Goal: Task Accomplishment & Management: Manage account settings

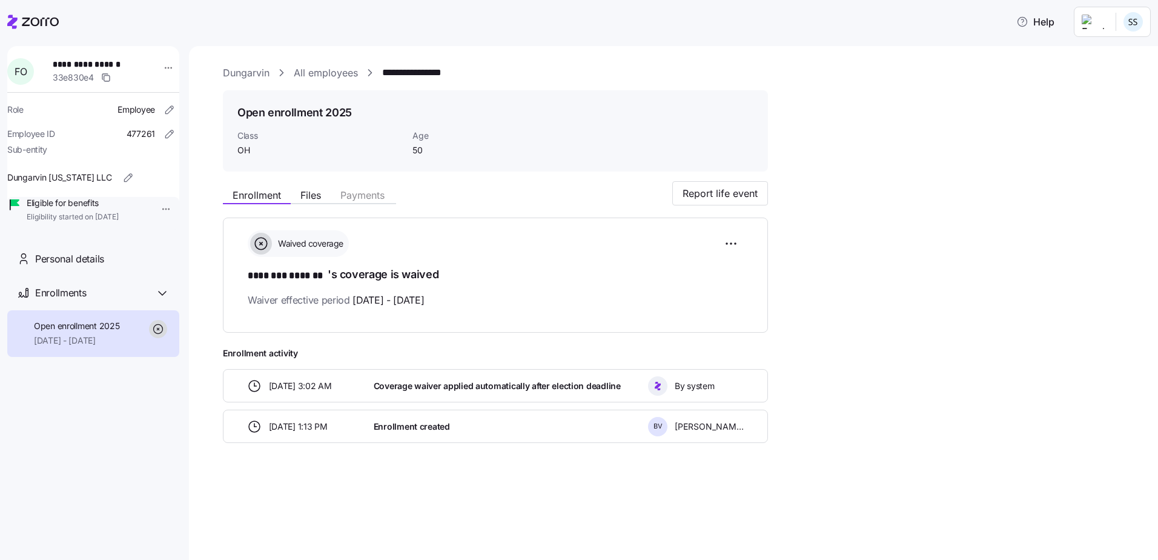
click at [35, 25] on icon at bounding box center [32, 22] width 51 height 15
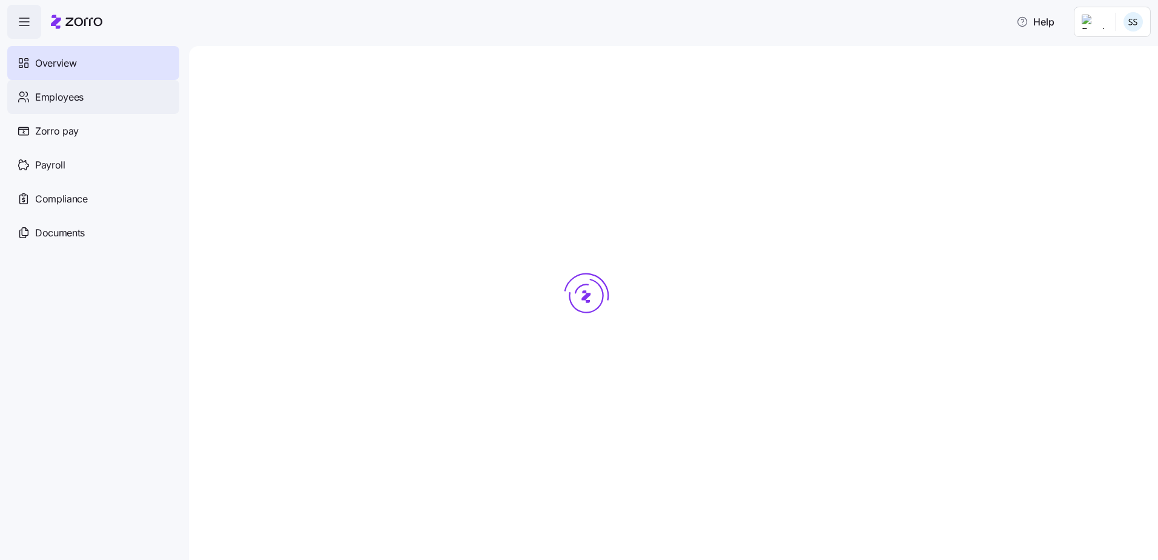
click at [99, 96] on div "Employees" at bounding box center [93, 97] width 172 height 34
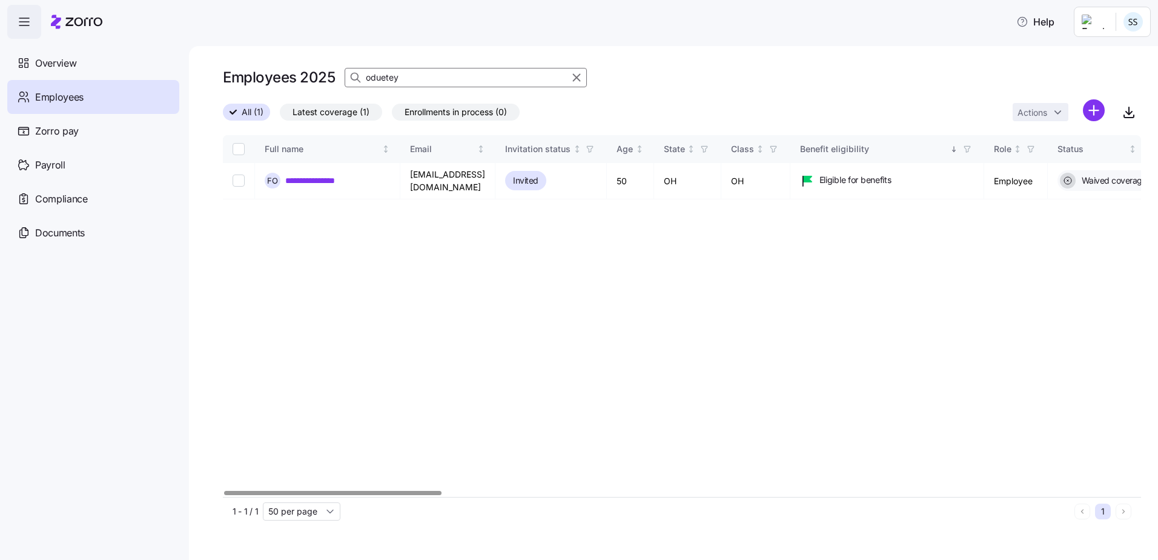
click at [447, 80] on input "oduetey" at bounding box center [466, 77] width 242 height 19
drag, startPoint x: 233, startPoint y: 47, endPoint x: 17, endPoint y: 44, distance: 216.3
click at [41, 42] on div "**********" at bounding box center [579, 276] width 1158 height 553
type input "flowers"
click at [282, 490] on div at bounding box center [682, 493] width 918 height 7
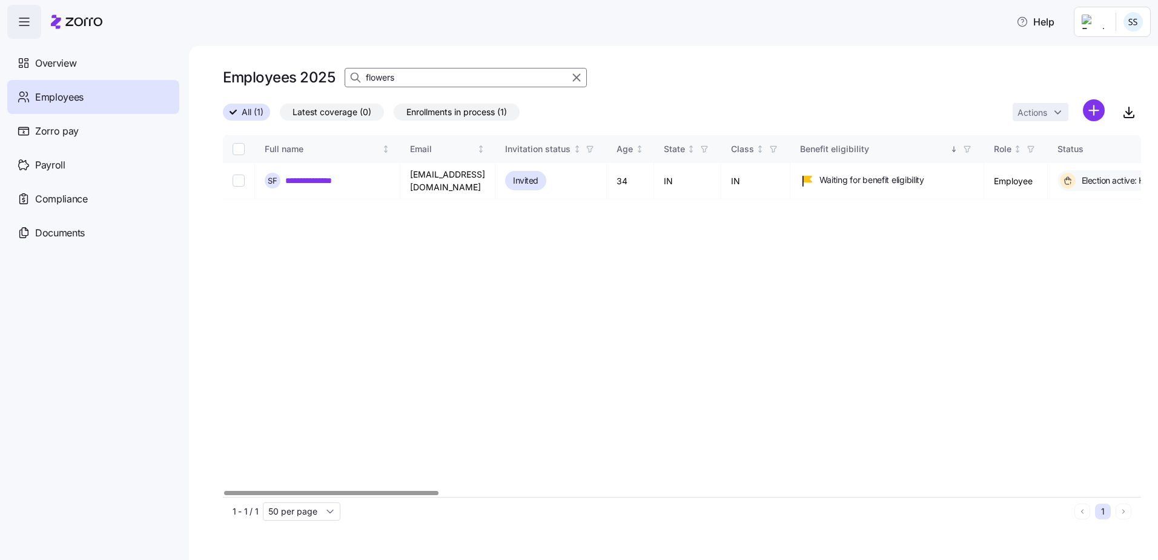
click at [233, 143] on input "Select all records" at bounding box center [239, 149] width 12 height 12
checkbox input "true"
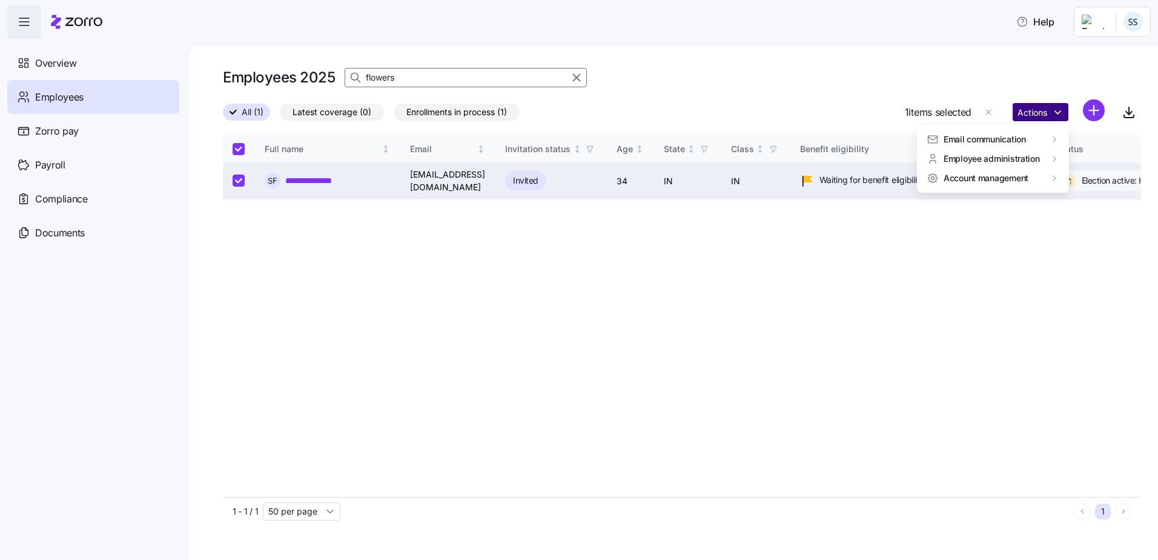
click at [1049, 115] on html "**********" at bounding box center [579, 276] width 1158 height 553
click at [324, 181] on link "**********" at bounding box center [316, 180] width 62 height 12
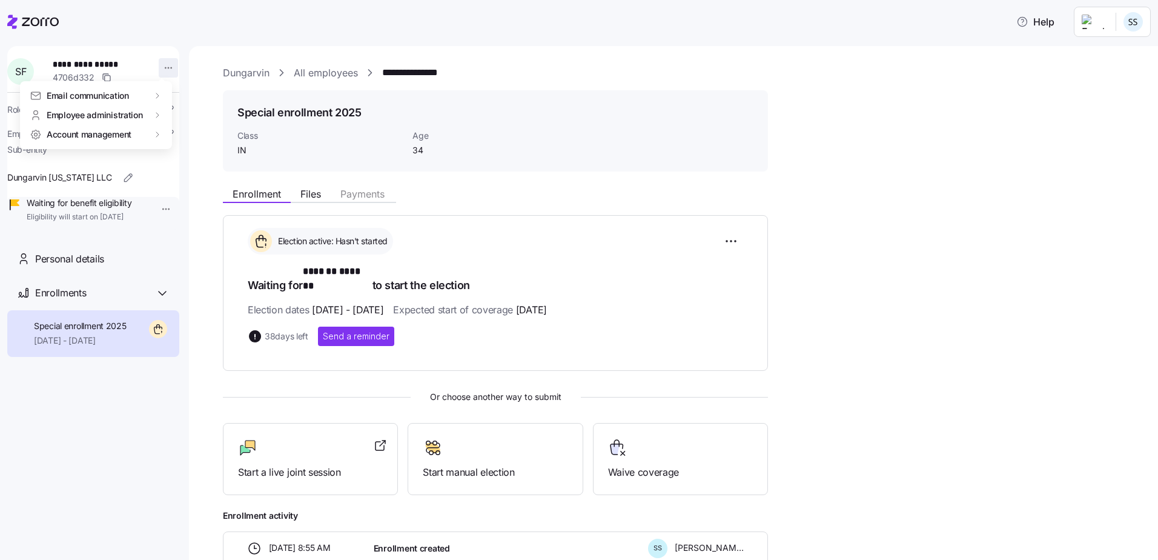
click at [167, 63] on html "**********" at bounding box center [579, 276] width 1158 height 553
click at [212, 116] on div "Terminate employee" at bounding box center [216, 115] width 81 height 13
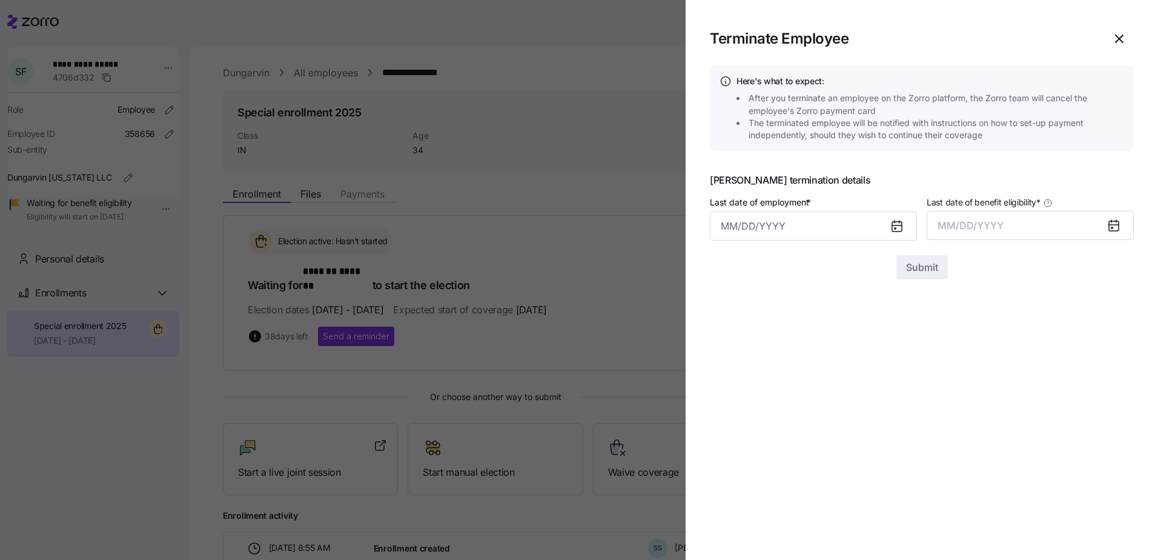
click at [900, 226] on icon at bounding box center [897, 227] width 10 height 10
click at [895, 225] on icon at bounding box center [897, 225] width 10 height 0
click at [855, 224] on input "Last date of employment *" at bounding box center [813, 225] width 207 height 29
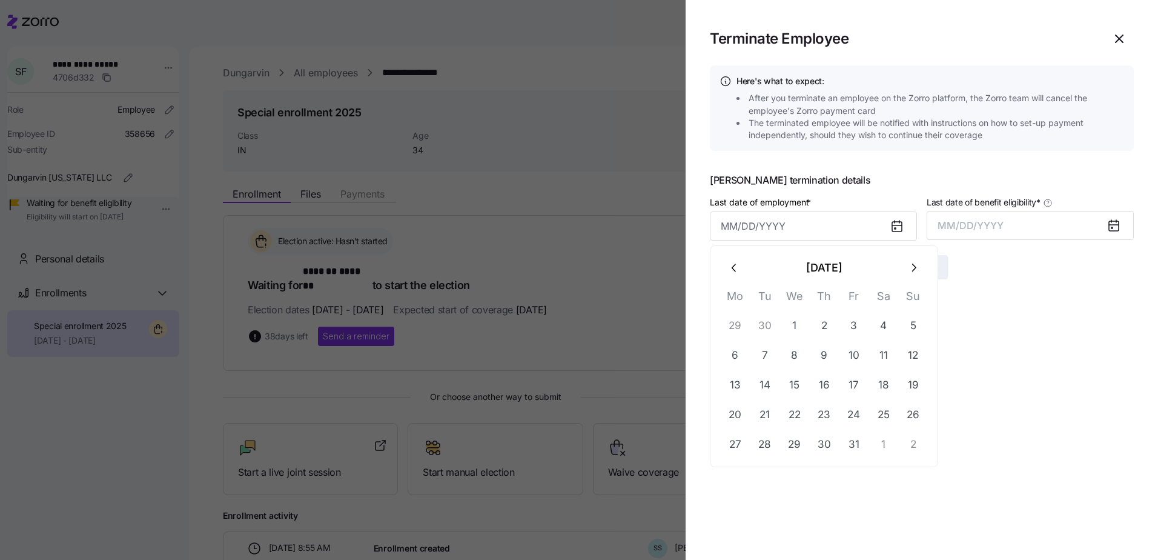
click at [766, 328] on button "30" at bounding box center [765, 325] width 29 height 29
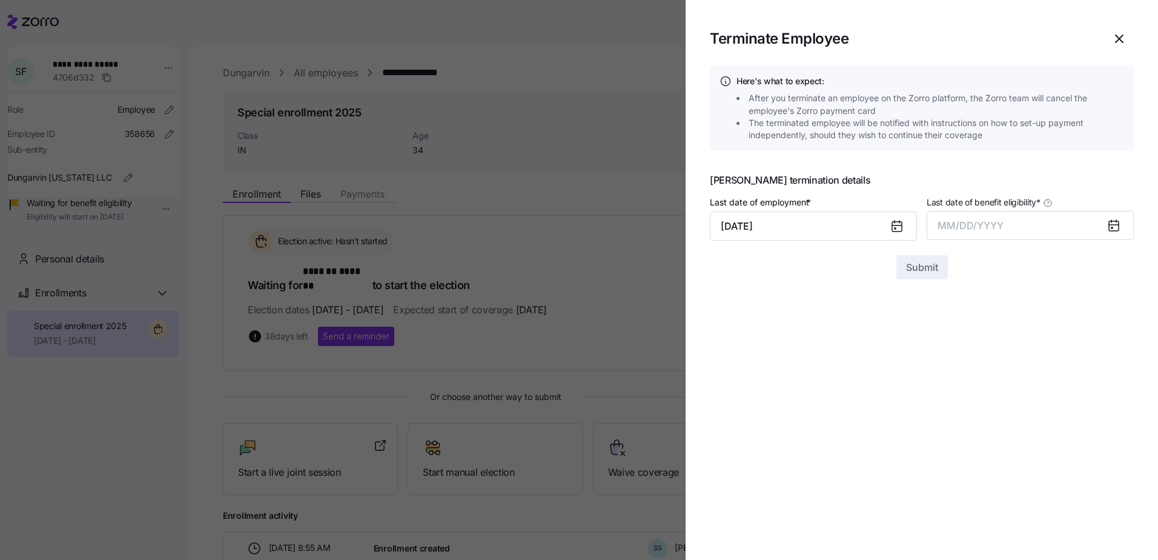
click at [1117, 222] on icon at bounding box center [1114, 226] width 10 height 10
click at [1115, 227] on icon at bounding box center [1114, 226] width 10 height 10
click at [1030, 228] on button "MM/DD/YYYY" at bounding box center [1030, 225] width 207 height 29
click at [978, 389] on button "Oct" at bounding box center [971, 390] width 69 height 29
click at [772, 233] on input "[DATE]" at bounding box center [813, 225] width 207 height 29
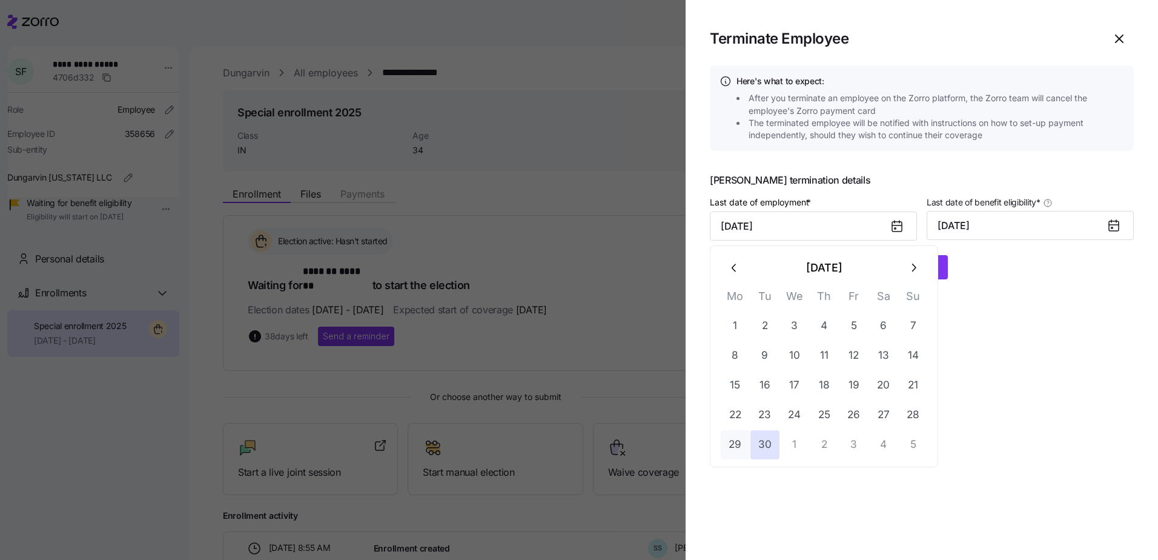
click at [737, 446] on button "29" at bounding box center [735, 444] width 29 height 29
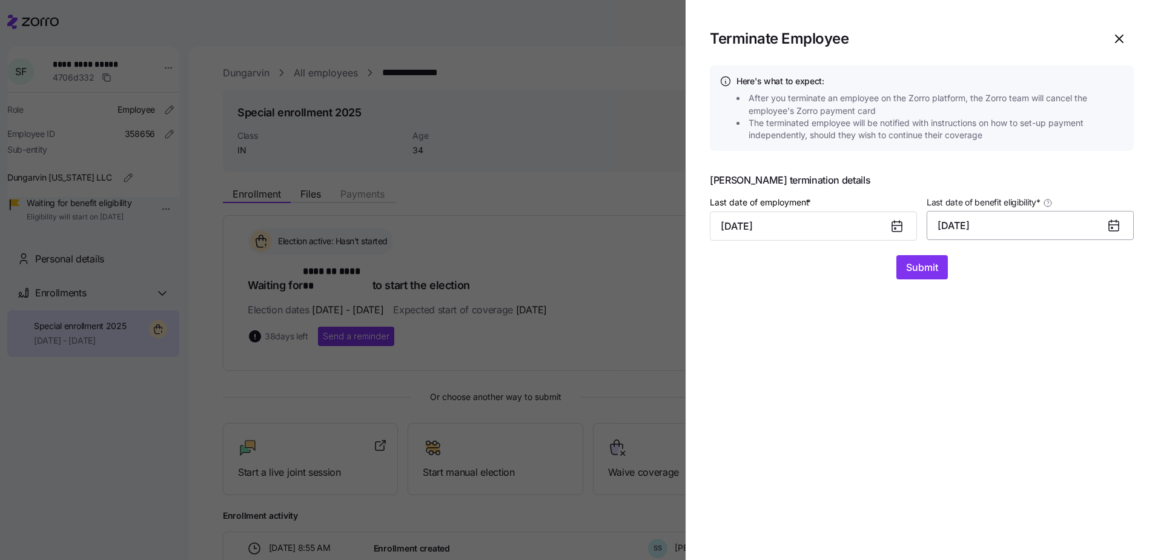
click at [1014, 233] on button "[DATE]" at bounding box center [1030, 225] width 207 height 29
click at [857, 319] on section "Terminate Employee Here's what to expect: After you terminate an employee on th…" at bounding box center [922, 280] width 473 height 560
click at [825, 212] on input "[DATE]" at bounding box center [813, 225] width 207 height 29
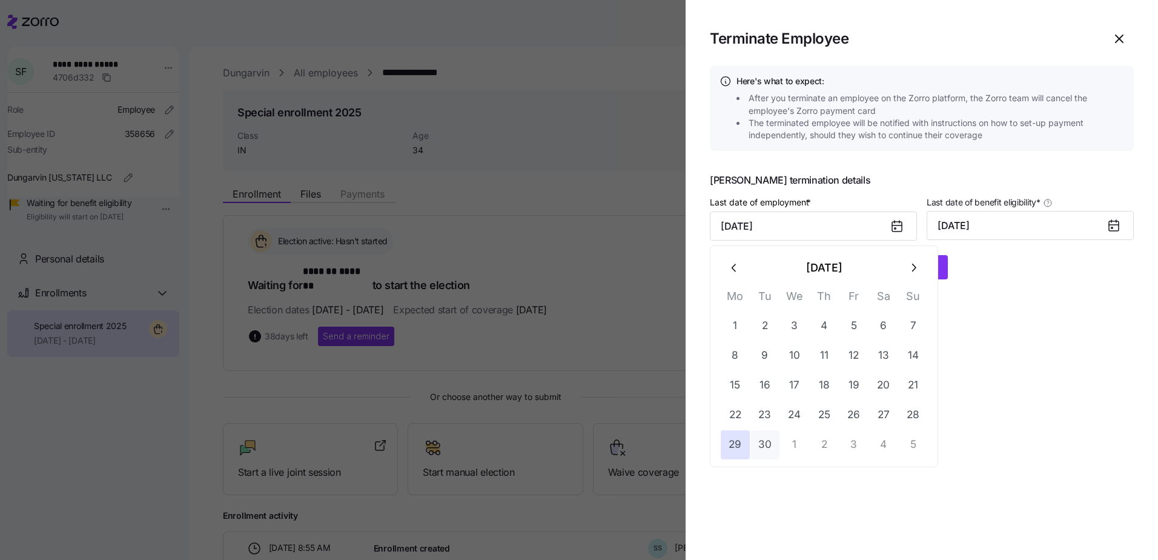
click at [758, 450] on button "30" at bounding box center [765, 444] width 29 height 29
type input "[DATE]"
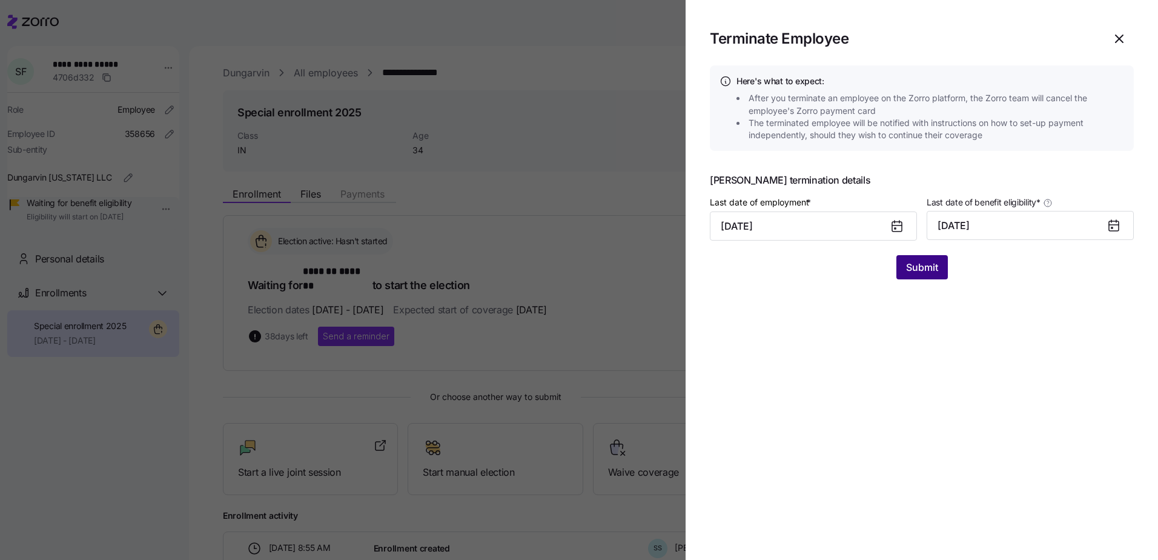
click at [911, 268] on span "Submit" at bounding box center [922, 267] width 32 height 15
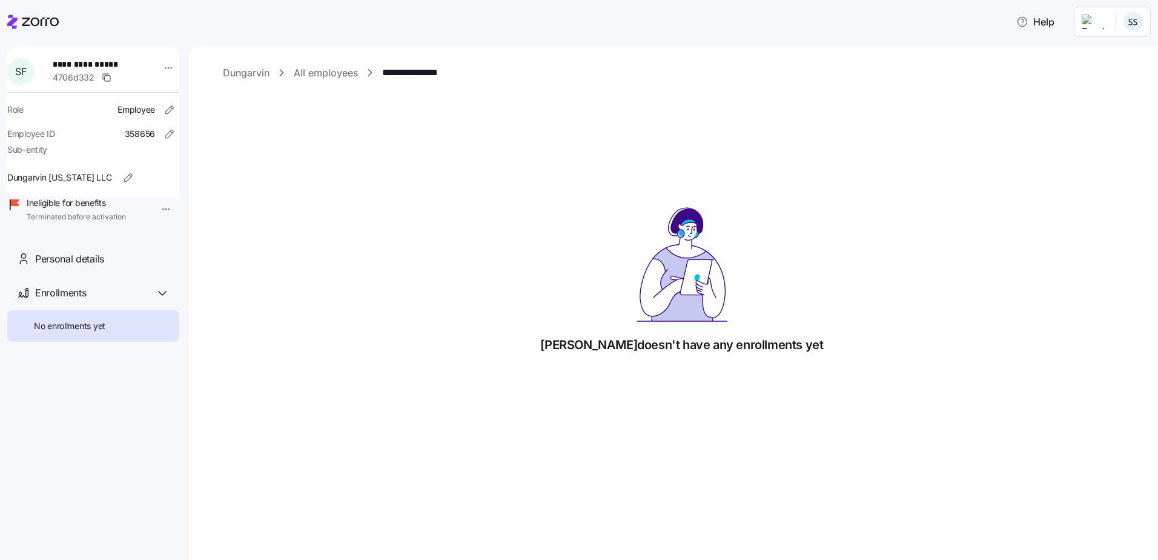
drag, startPoint x: 25, startPoint y: 32, endPoint x: 16, endPoint y: 32, distance: 9.1
click at [27, 26] on div at bounding box center [32, 22] width 51 height 34
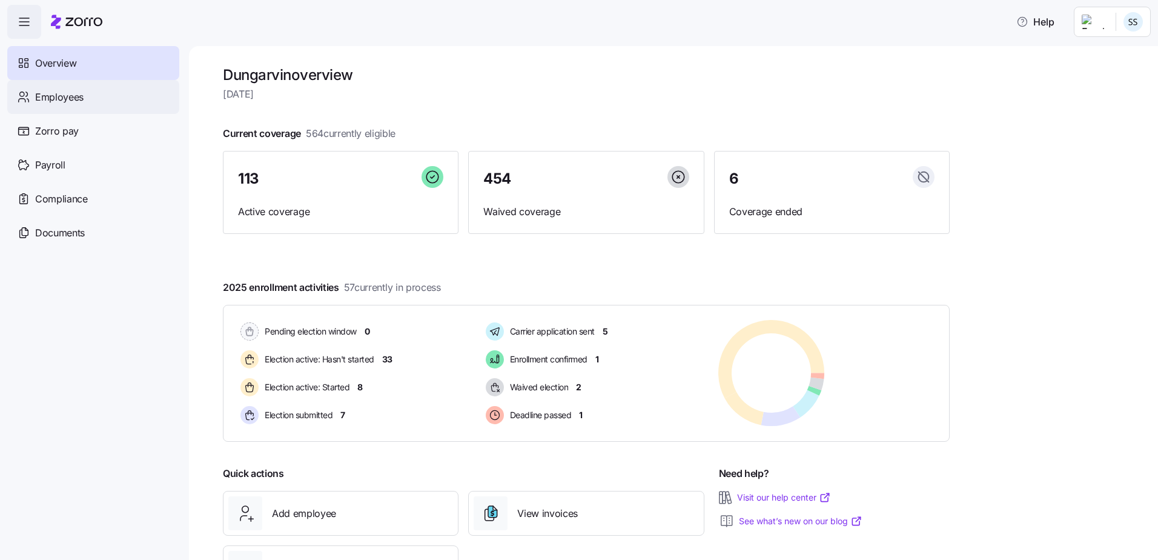
click at [38, 87] on div "Employees" at bounding box center [93, 97] width 172 height 34
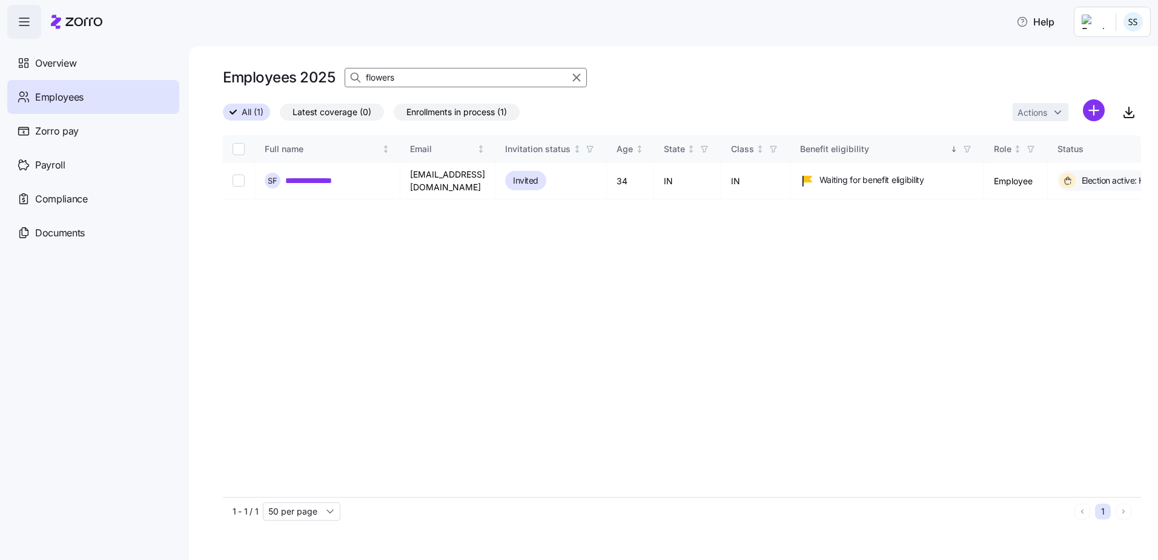
drag, startPoint x: 385, startPoint y: 76, endPoint x: 31, endPoint y: 45, distance: 355.8
click at [31, 45] on div "**********" at bounding box center [579, 276] width 1158 height 553
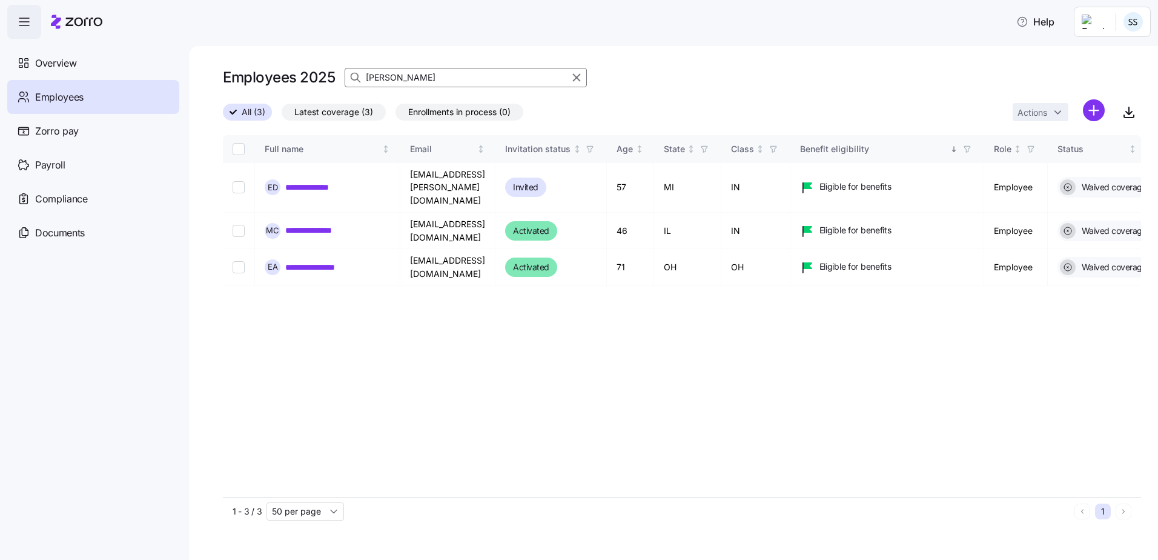
type input "[PERSON_NAME]"
click at [327, 224] on link "**********" at bounding box center [317, 230] width 64 height 12
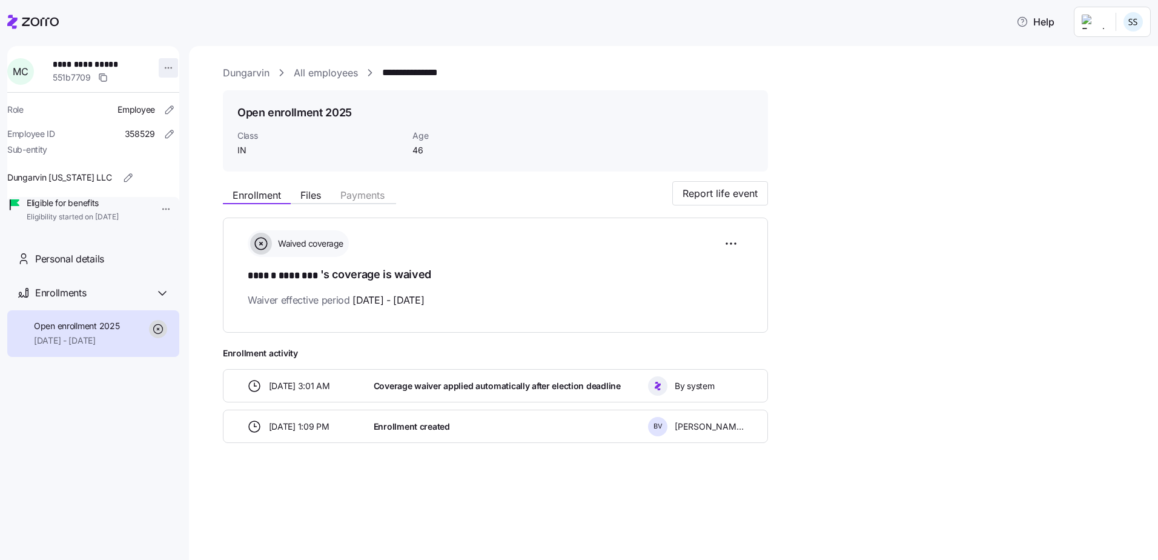
click at [163, 69] on html "**********" at bounding box center [579, 276] width 1158 height 553
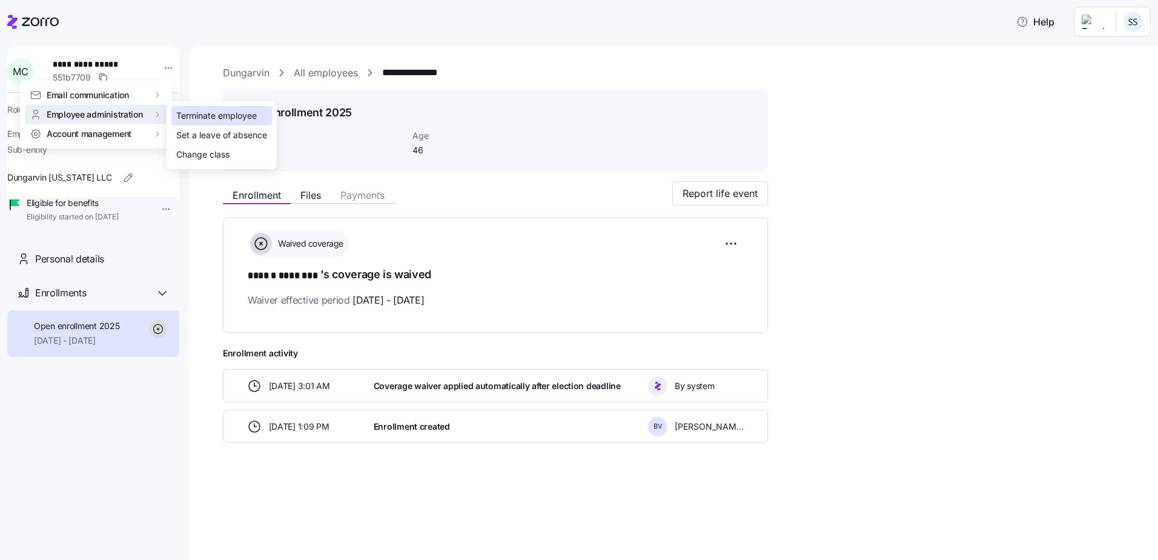
click at [207, 119] on div "Terminate employee" at bounding box center [216, 115] width 81 height 13
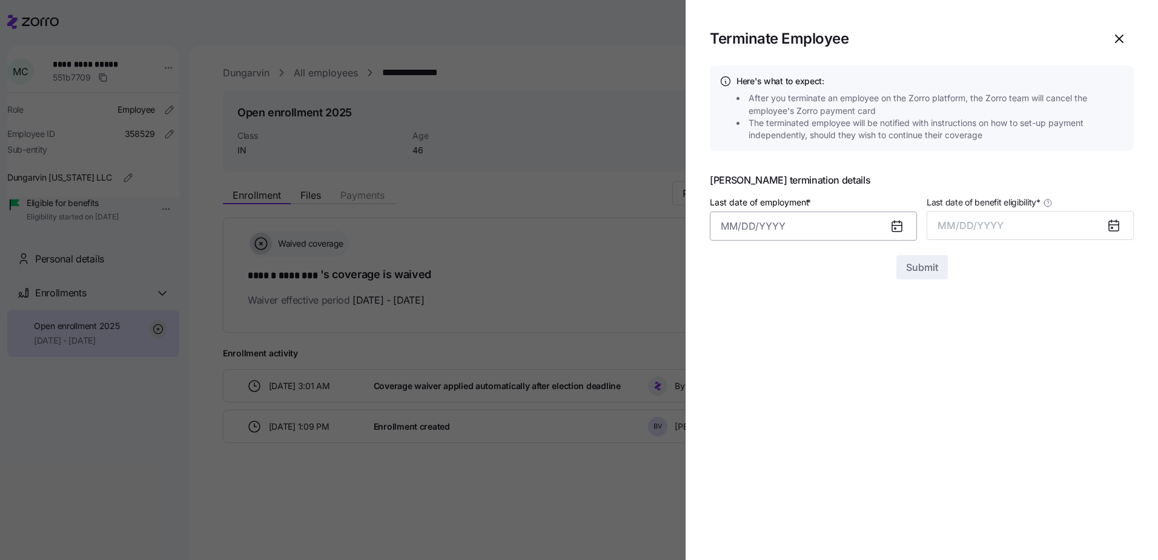
click at [829, 234] on input "Last date of employment *" at bounding box center [813, 225] width 207 height 29
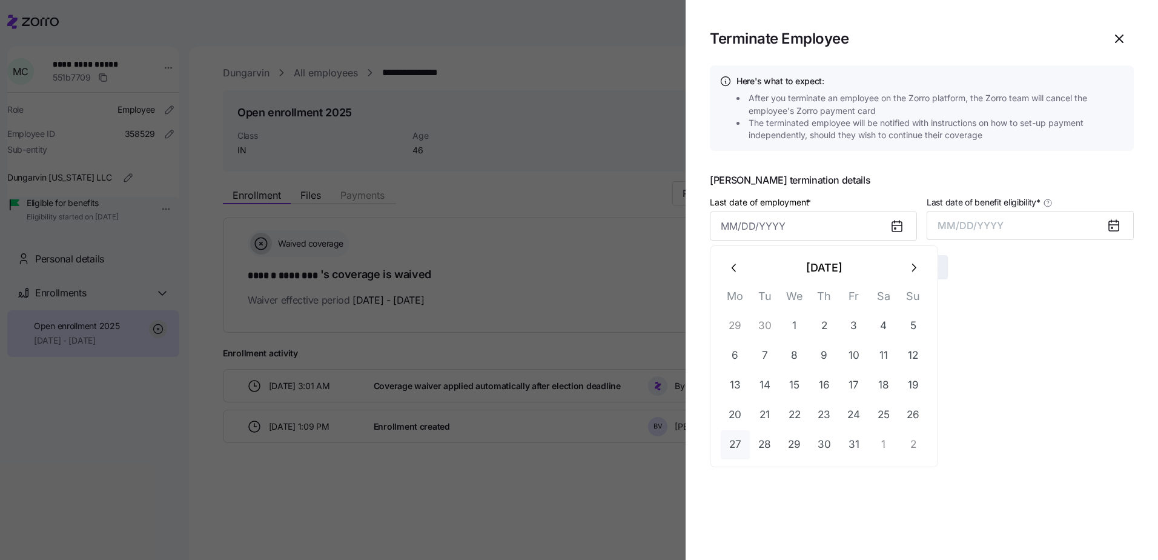
click at [732, 442] on button "27" at bounding box center [735, 444] width 29 height 29
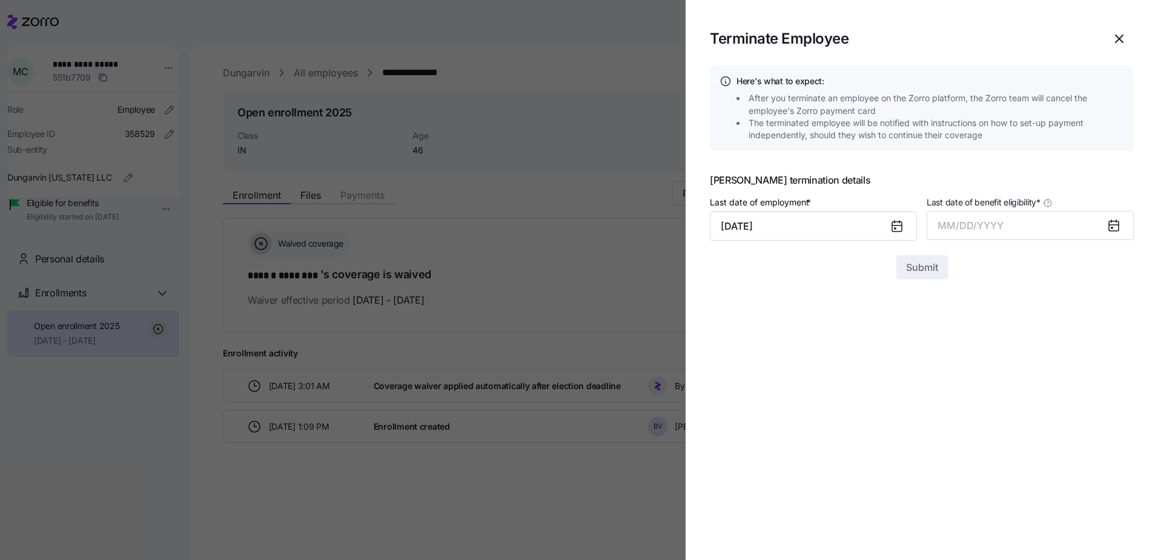
click at [894, 222] on icon at bounding box center [897, 226] width 15 height 15
click at [896, 227] on icon at bounding box center [897, 227] width 10 height 10
drag, startPoint x: 818, startPoint y: 237, endPoint x: 817, endPoint y: 230, distance: 7.4
click at [818, 237] on input "[DATE]" at bounding box center [813, 225] width 207 height 29
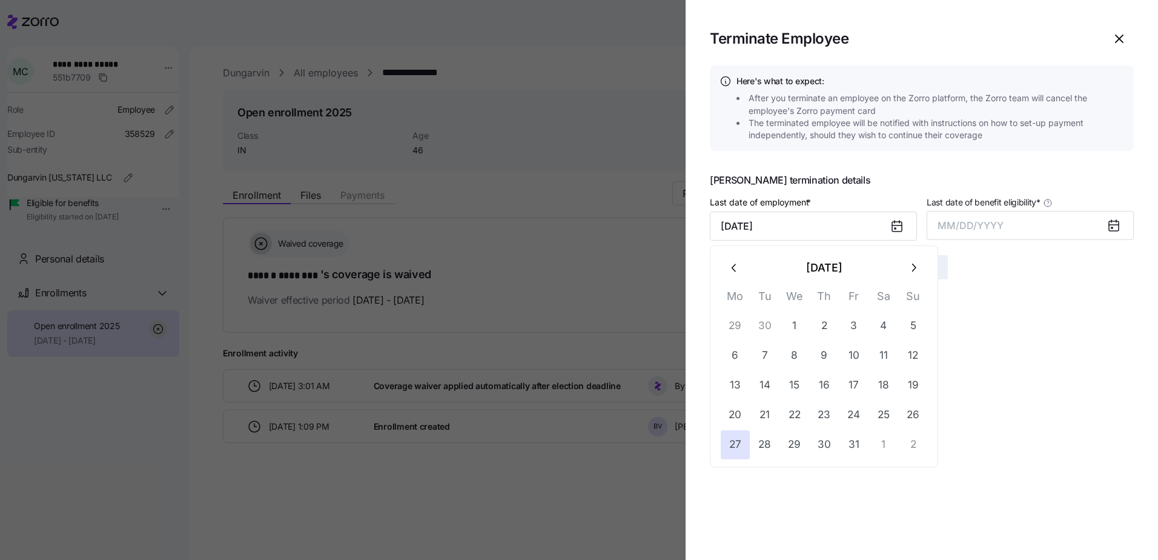
click at [725, 264] on button "button" at bounding box center [734, 267] width 29 height 29
click at [879, 417] on button "27" at bounding box center [883, 414] width 29 height 29
type input "[DATE]"
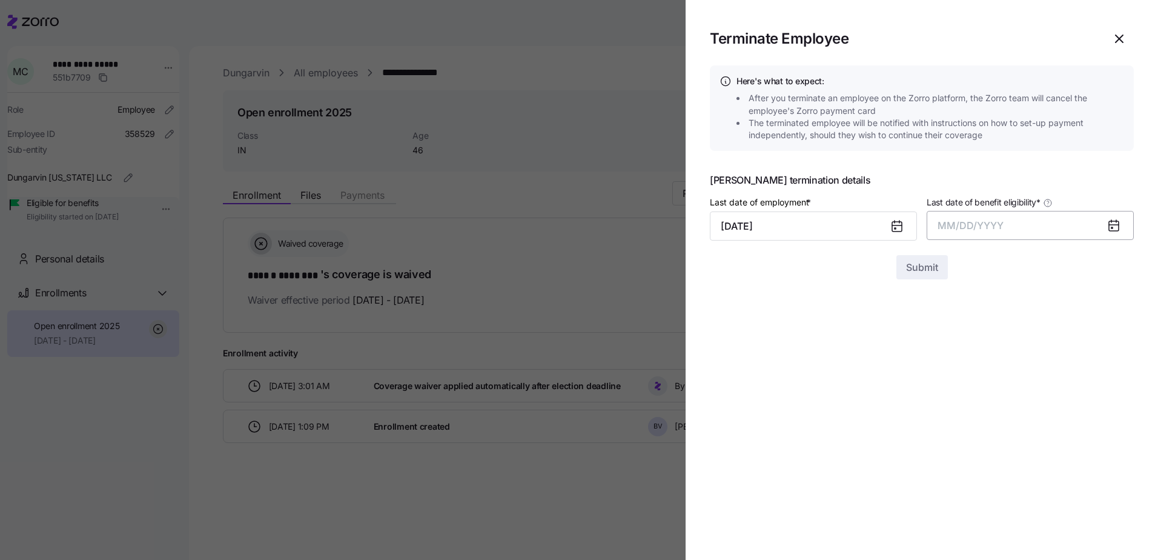
click at [987, 230] on span "MM/DD/YYYY" at bounding box center [971, 225] width 66 height 12
click at [973, 395] on button "Oct" at bounding box center [971, 390] width 69 height 29
click at [921, 270] on span "Submit" at bounding box center [922, 267] width 32 height 15
